Goal: Register for event/course

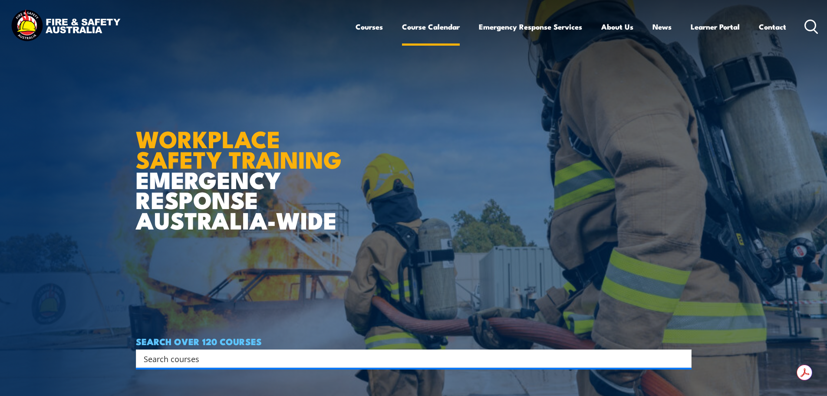
click at [419, 29] on link "Course Calendar" at bounding box center [431, 26] width 58 height 23
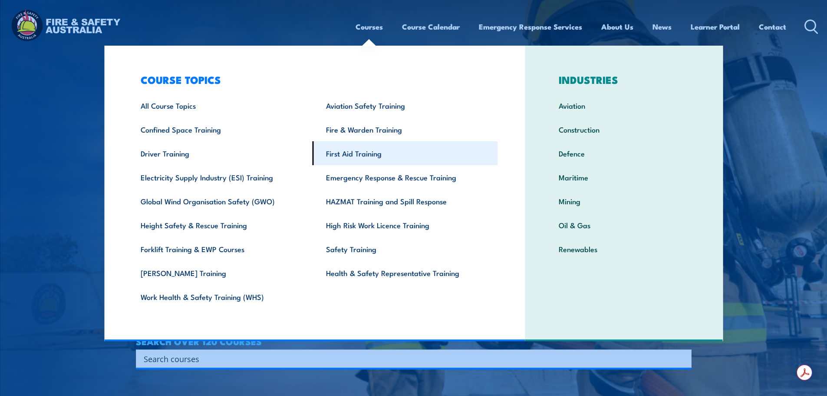
click at [336, 153] on link "First Aid Training" at bounding box center [405, 153] width 185 height 24
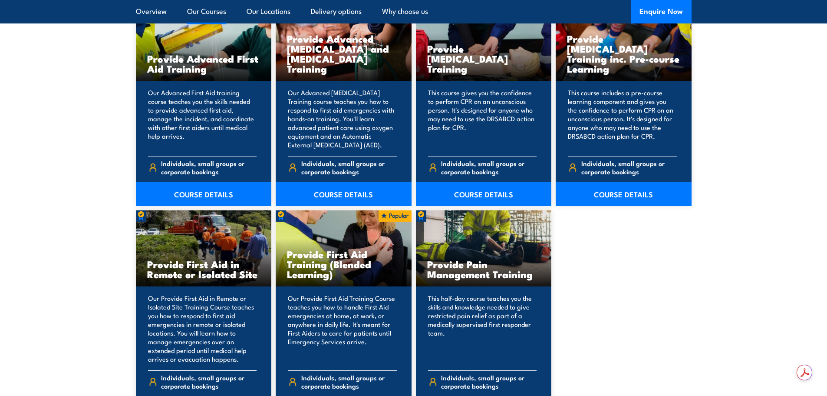
scroll to position [1216, 0]
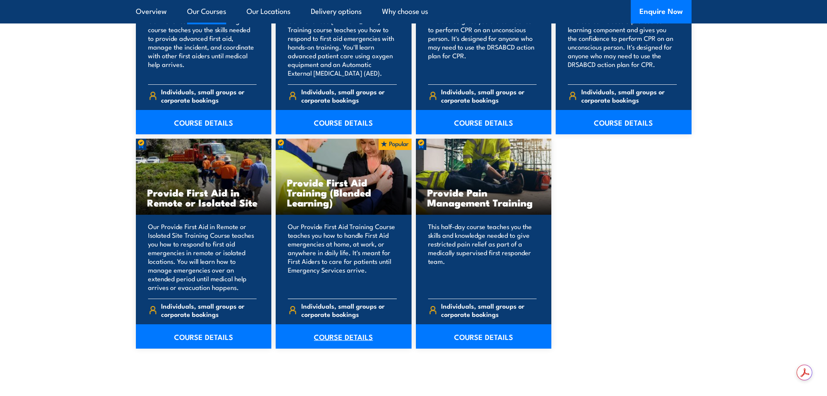
click at [363, 340] on link "COURSE DETAILS" at bounding box center [344, 336] width 136 height 24
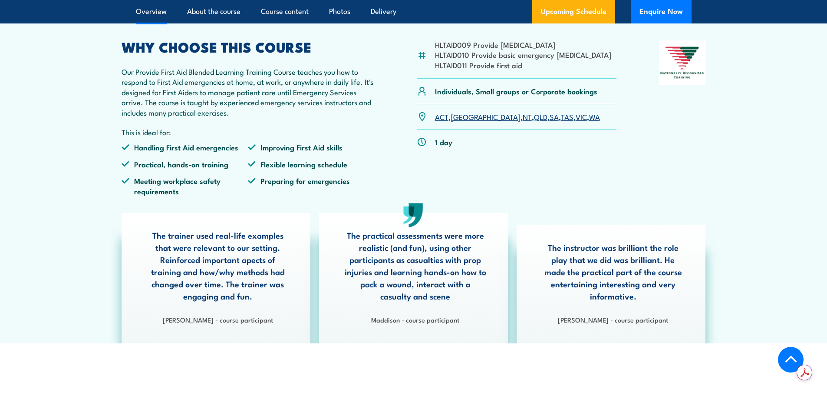
scroll to position [304, 0]
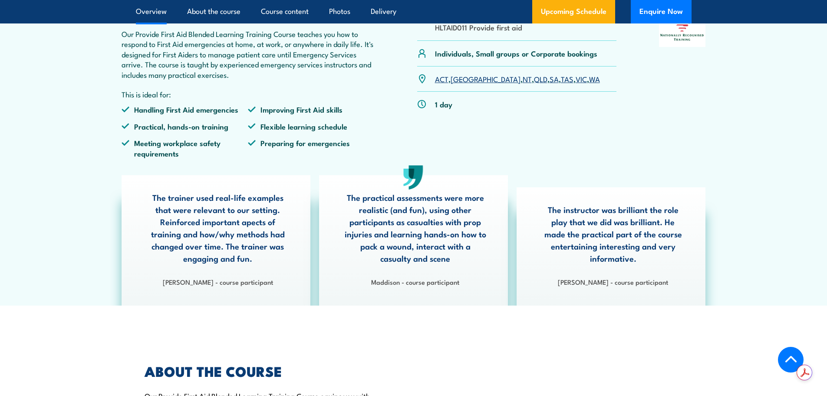
click at [589, 84] on link "WA" at bounding box center [594, 78] width 11 height 10
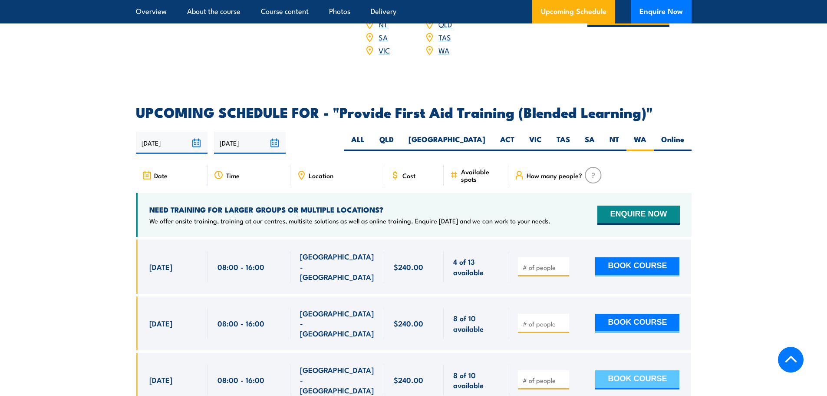
scroll to position [1591, 0]
